Goal: Navigation & Orientation: Find specific page/section

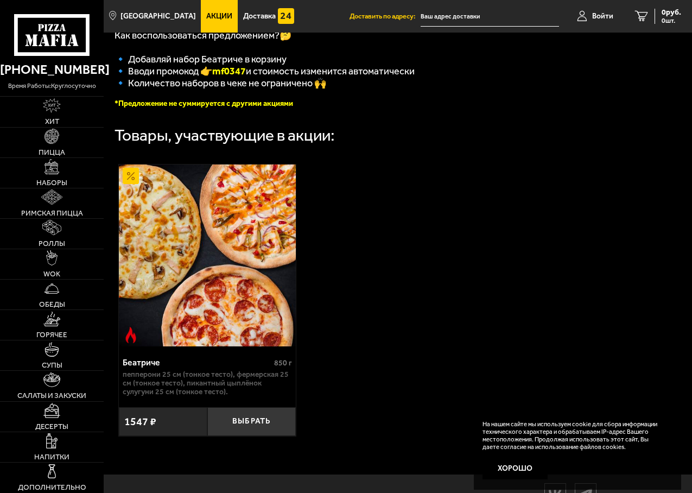
scroll to position [331, 0]
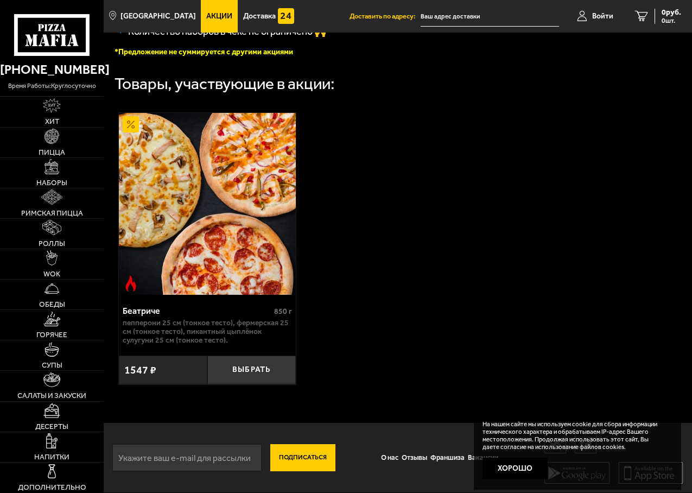
click at [571, 475] on div "На нашем сайте мы используем cookie для сбора информации технического характера…" at bounding box center [578, 450] width 208 height 79
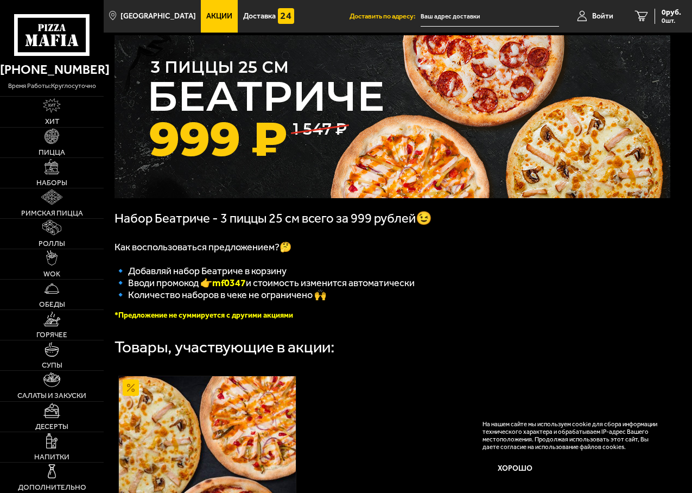
scroll to position [0, 0]
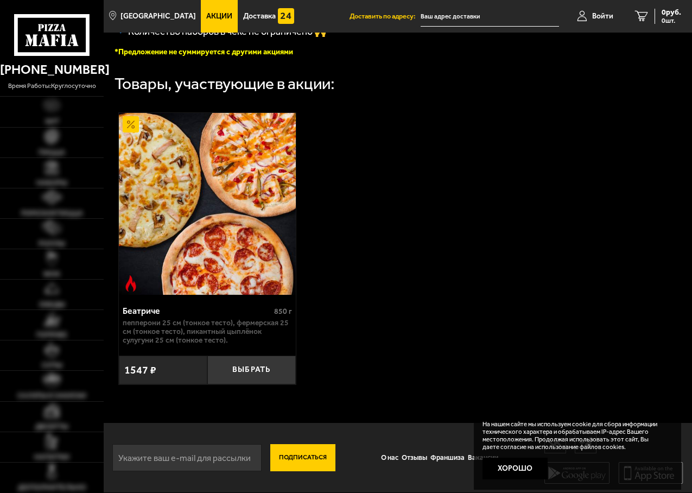
scroll to position [331, 0]
click at [447, 452] on link "Франшиза" at bounding box center [447, 458] width 37 height 22
